Goal: Transaction & Acquisition: Purchase product/service

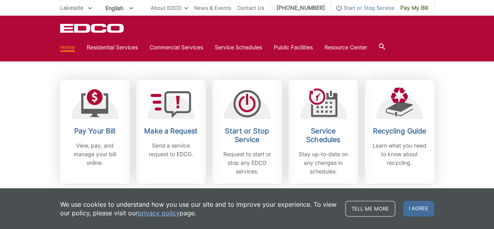
scroll to position [213, 0]
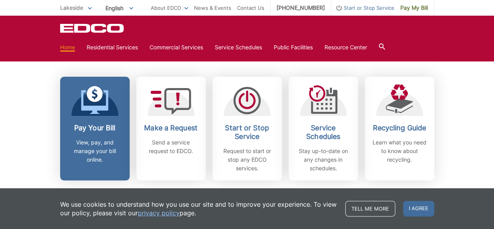
click at [107, 130] on h2 "Pay Your Bill" at bounding box center [95, 127] width 58 height 9
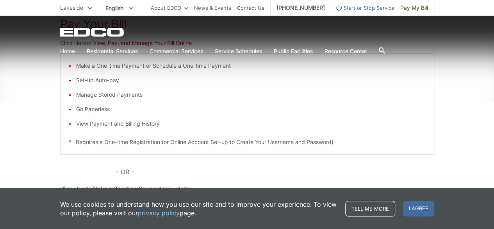
scroll to position [161, 0]
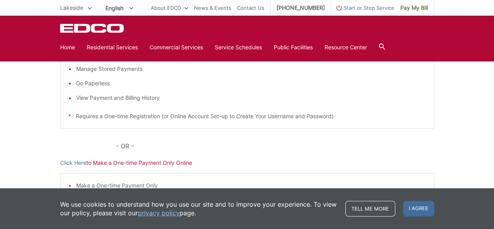
click at [235, 110] on div "Pay Your [PERSON_NAME] Here to View, Pay, and Manage Your Bill Online Make a On…" at bounding box center [247, 109] width 374 height 315
click at [235, 140] on p "- OR -" at bounding box center [275, 145] width 318 height 11
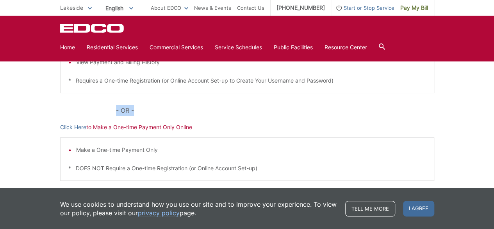
scroll to position [221, 0]
click at [235, 110] on p "- OR -" at bounding box center [275, 109] width 318 height 11
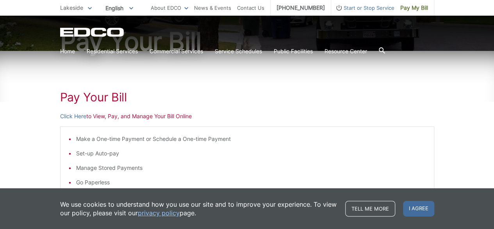
scroll to position [89, 0]
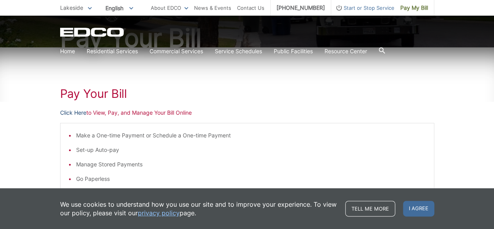
click at [69, 113] on link "Click Here" at bounding box center [73, 112] width 26 height 9
